Goal: Entertainment & Leisure: Browse casually

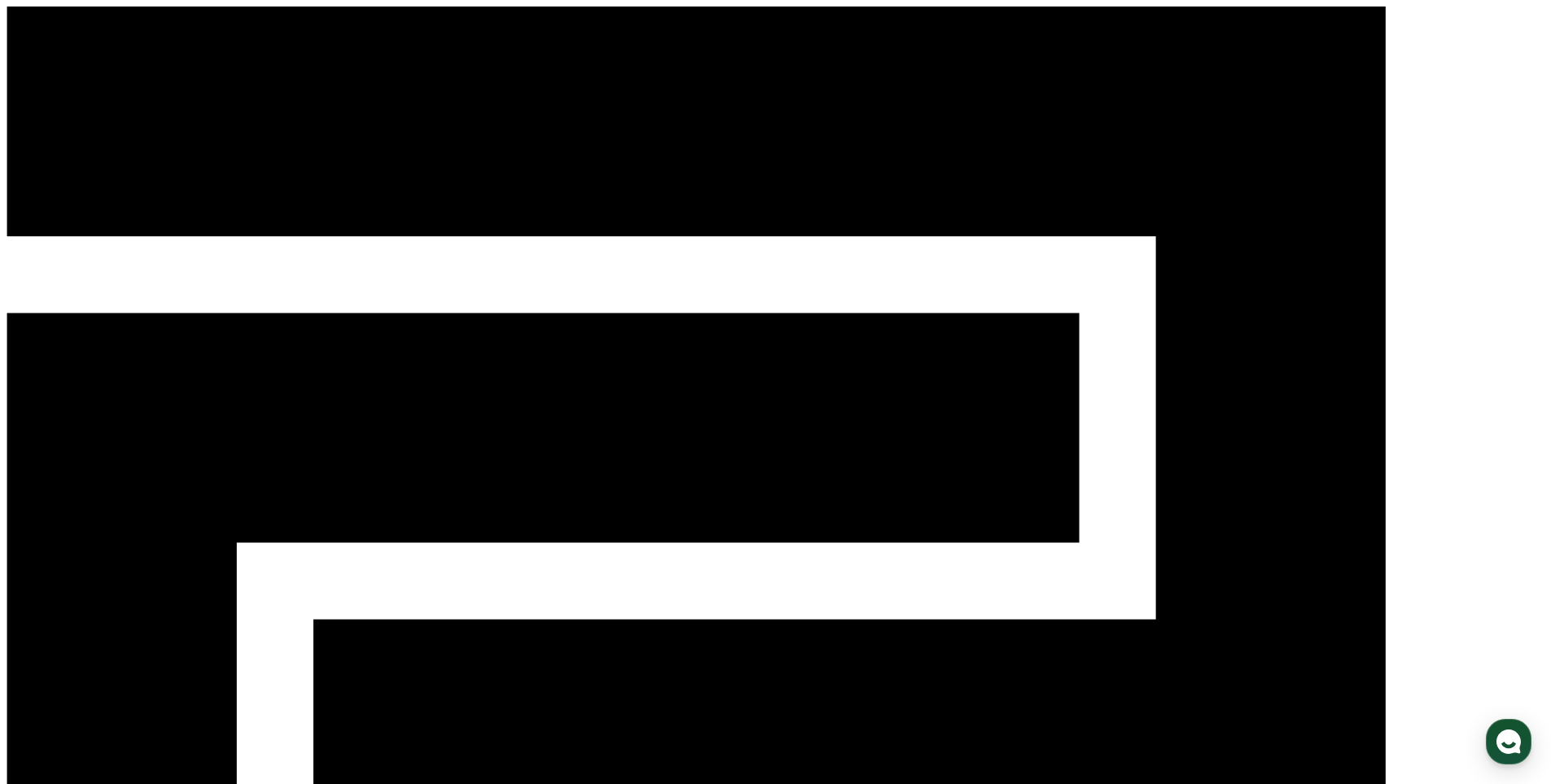
select select "**********"
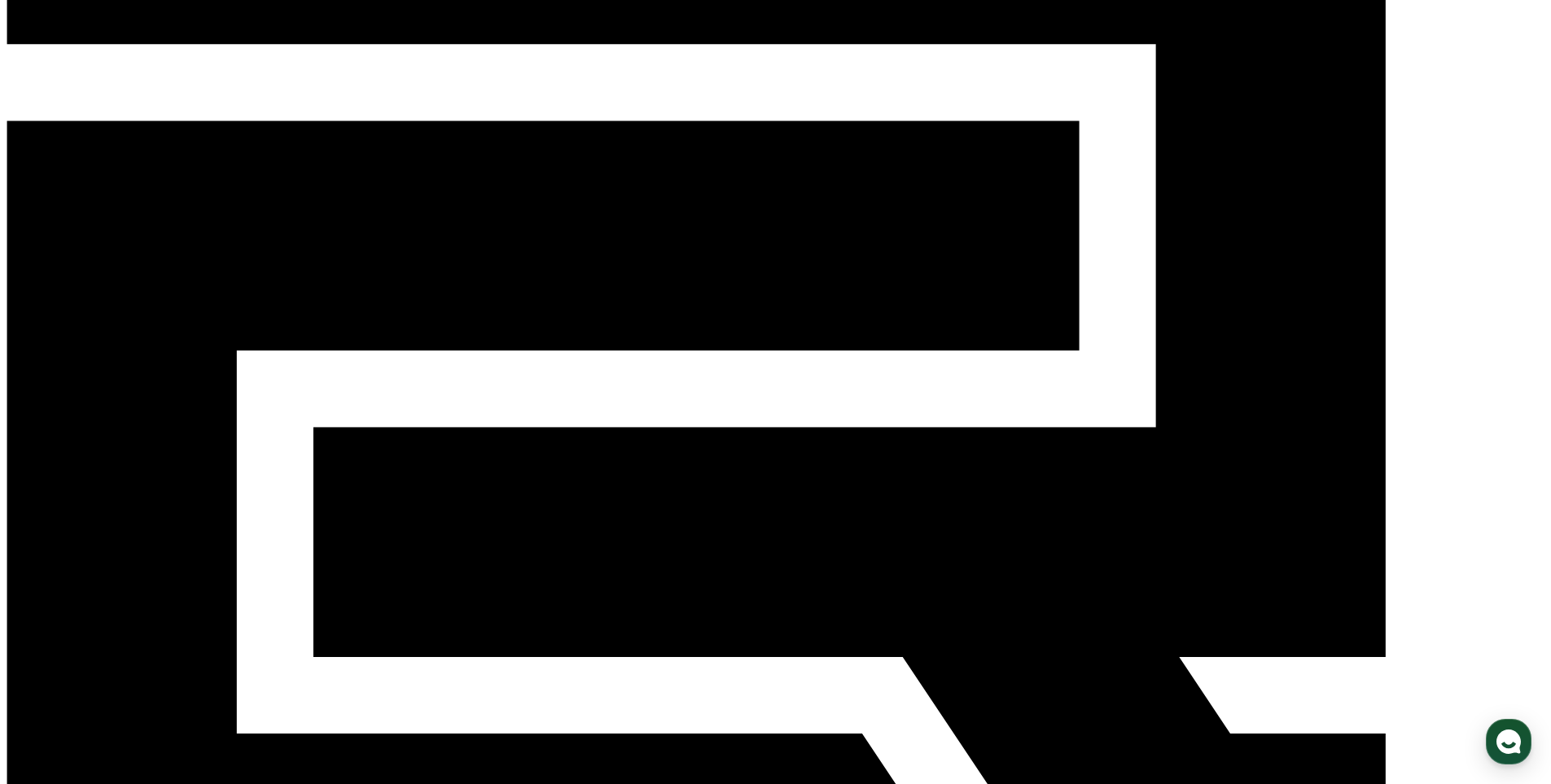
scroll to position [163, 0]
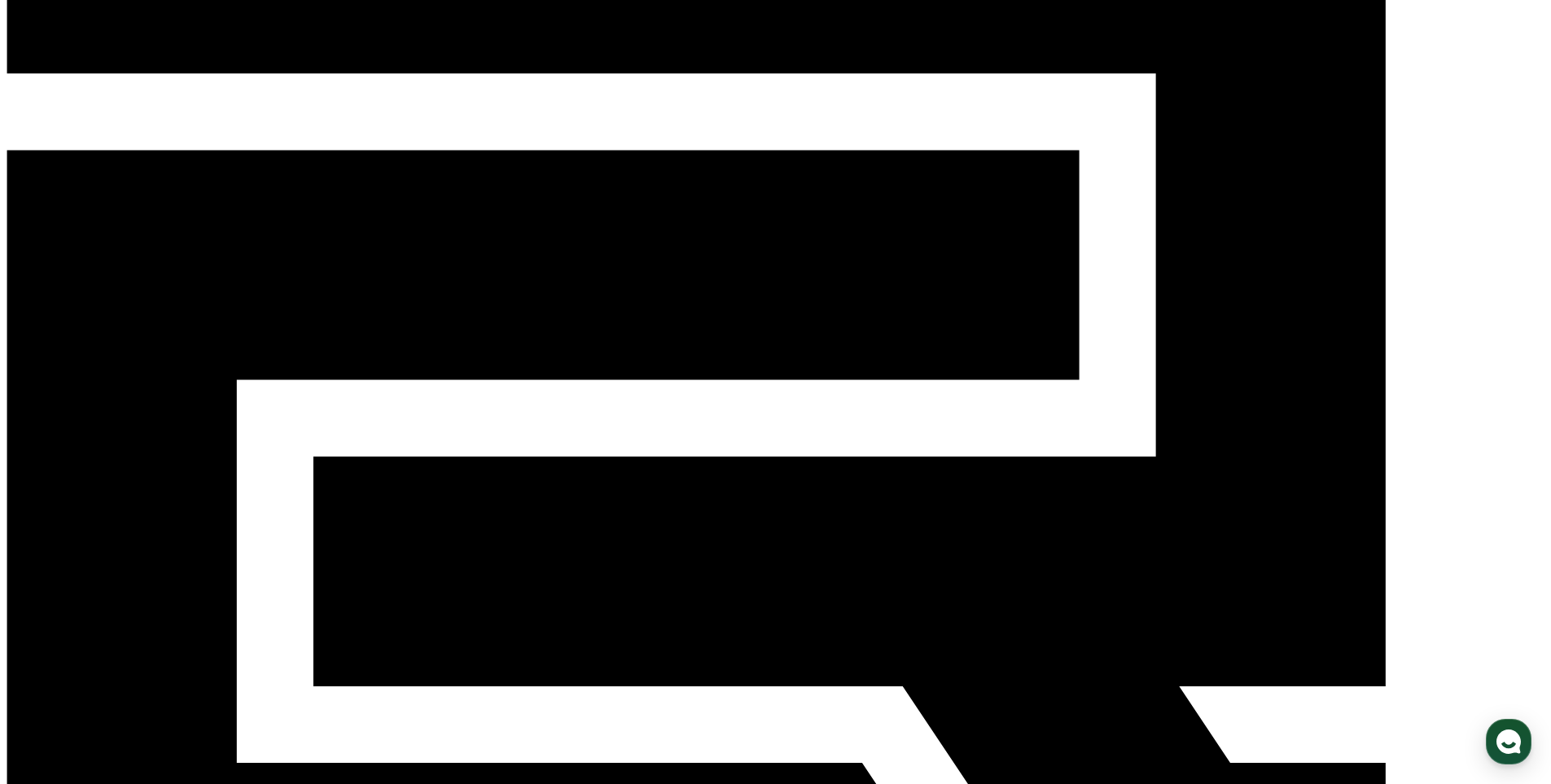
drag, startPoint x: 871, startPoint y: 359, endPoint x: 556, endPoint y: 358, distance: 315.0
copy em "'본 컨텐츠는 숏챠(Shortcha) 앱에서 감상할 수 있습니다'"
drag, startPoint x: 106, startPoint y: 495, endPoint x: 155, endPoint y: 291, distance: 209.8
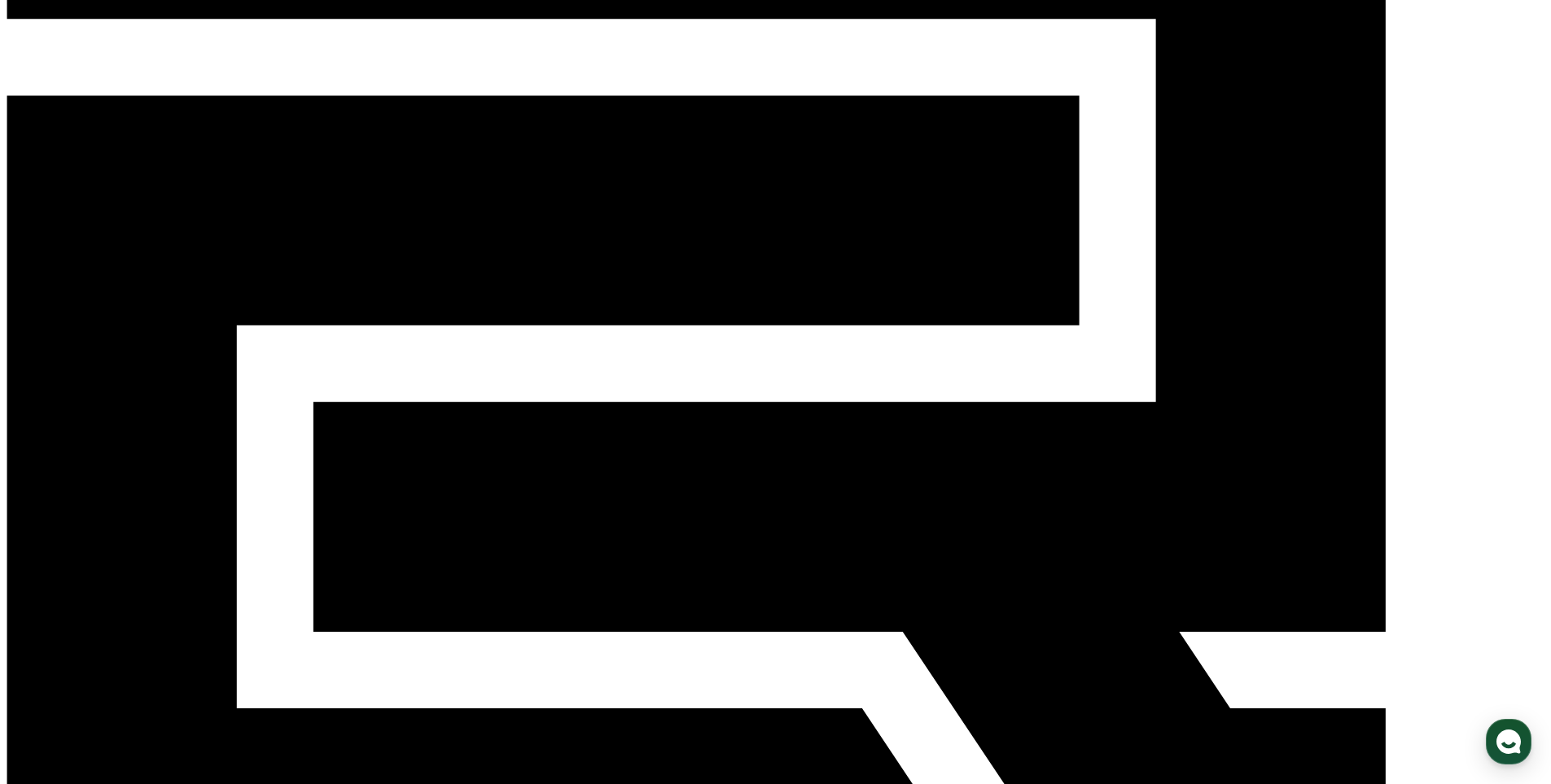
scroll to position [244, 0]
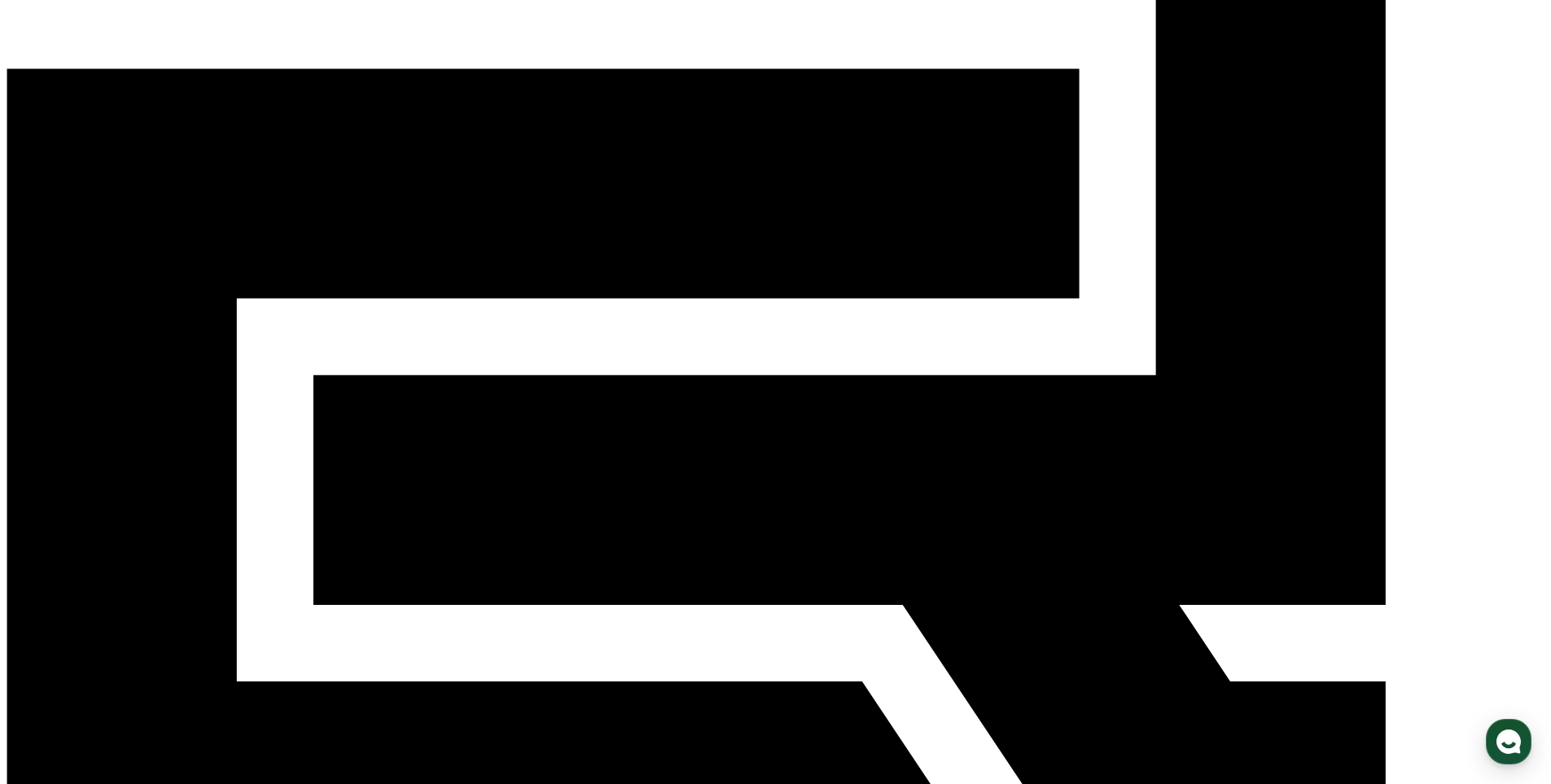
drag, startPoint x: 768, startPoint y: 715, endPoint x: 759, endPoint y: 712, distance: 9.5
